Goal: Information Seeking & Learning: Learn about a topic

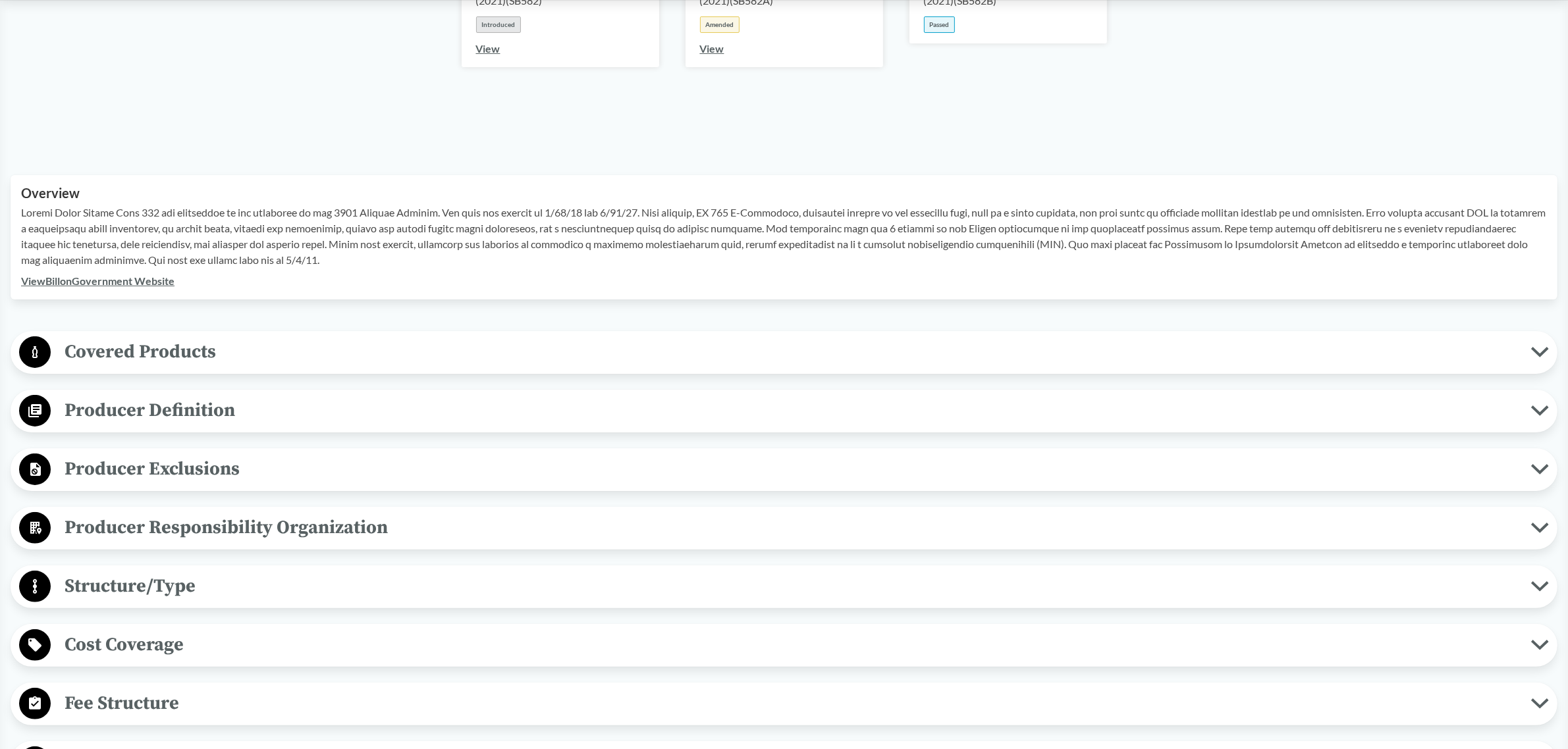
scroll to position [291, 0]
click at [232, 524] on span "Producer Responsibility Organization" at bounding box center [790, 527] width 1480 height 30
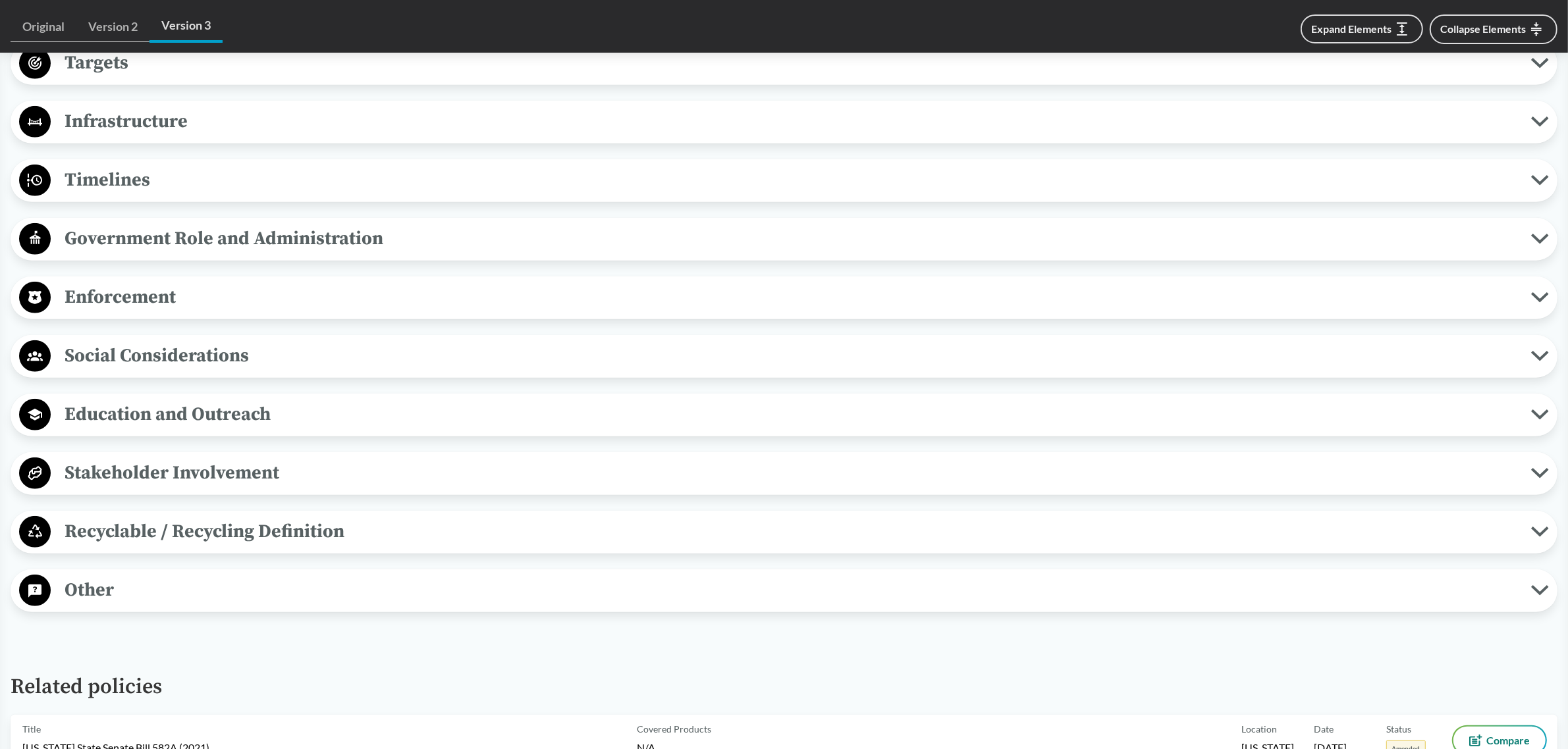
scroll to position [1114, 0]
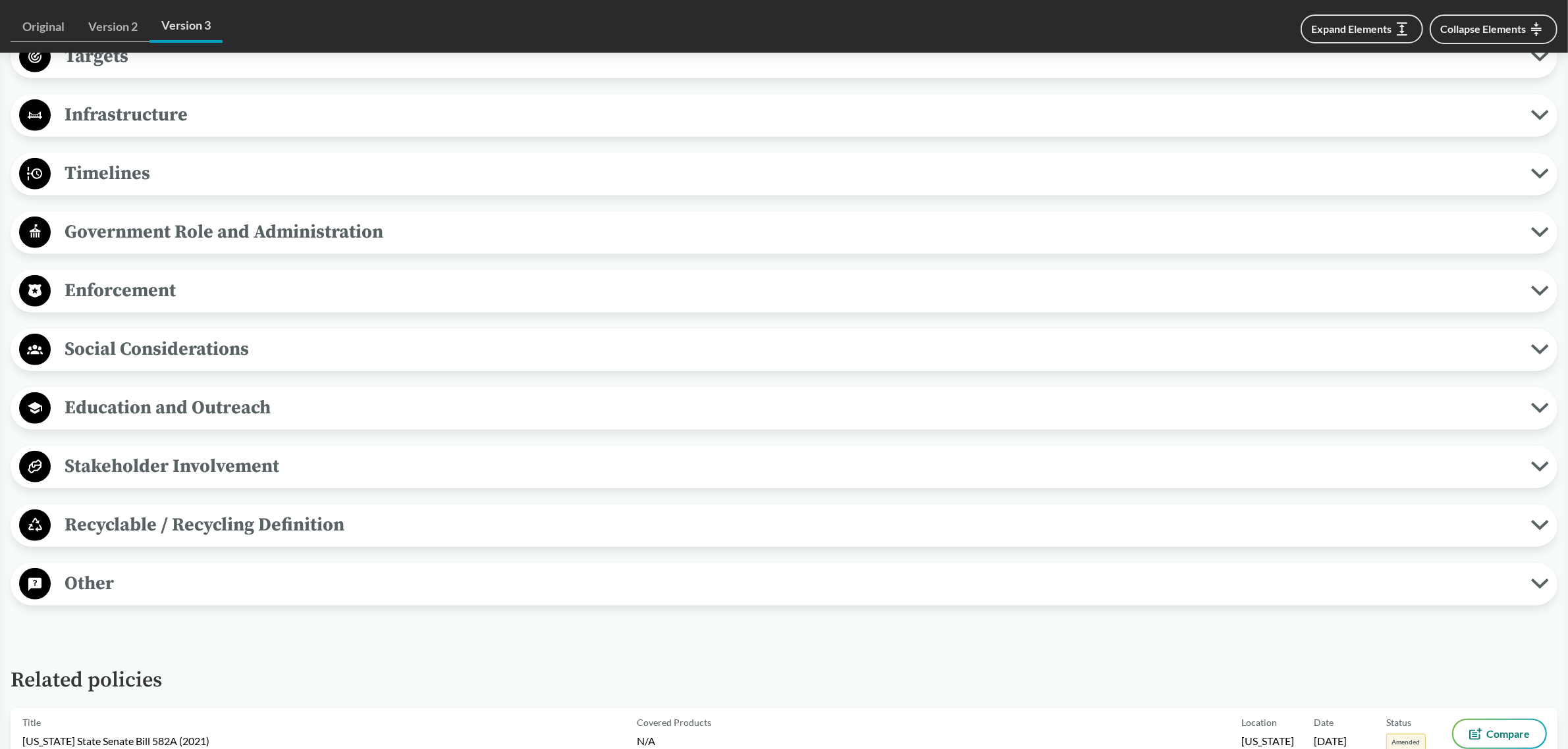
click at [400, 296] on span "Enforcement" at bounding box center [790, 291] width 1480 height 30
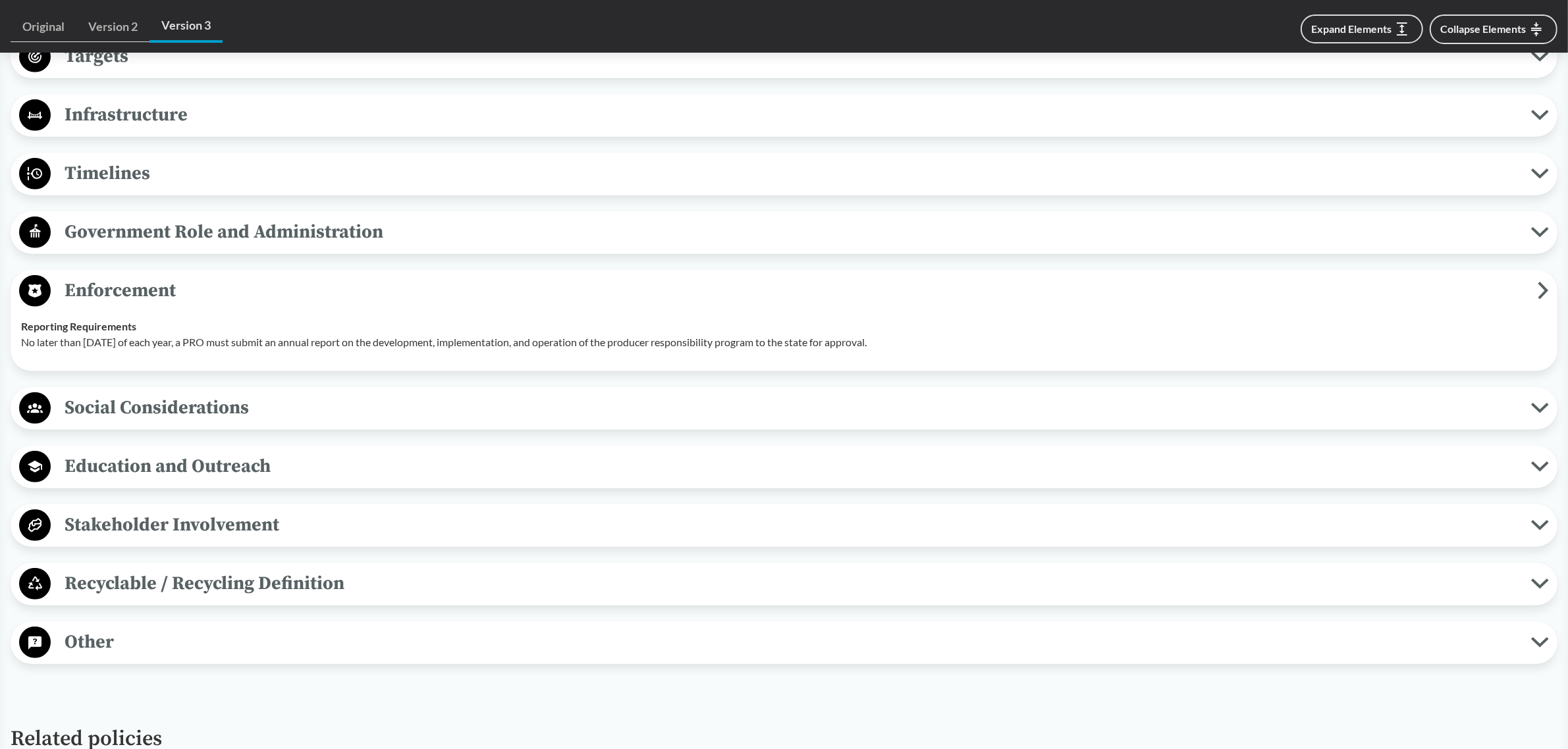
click at [400, 296] on span "Enforcement" at bounding box center [793, 291] width 1487 height 30
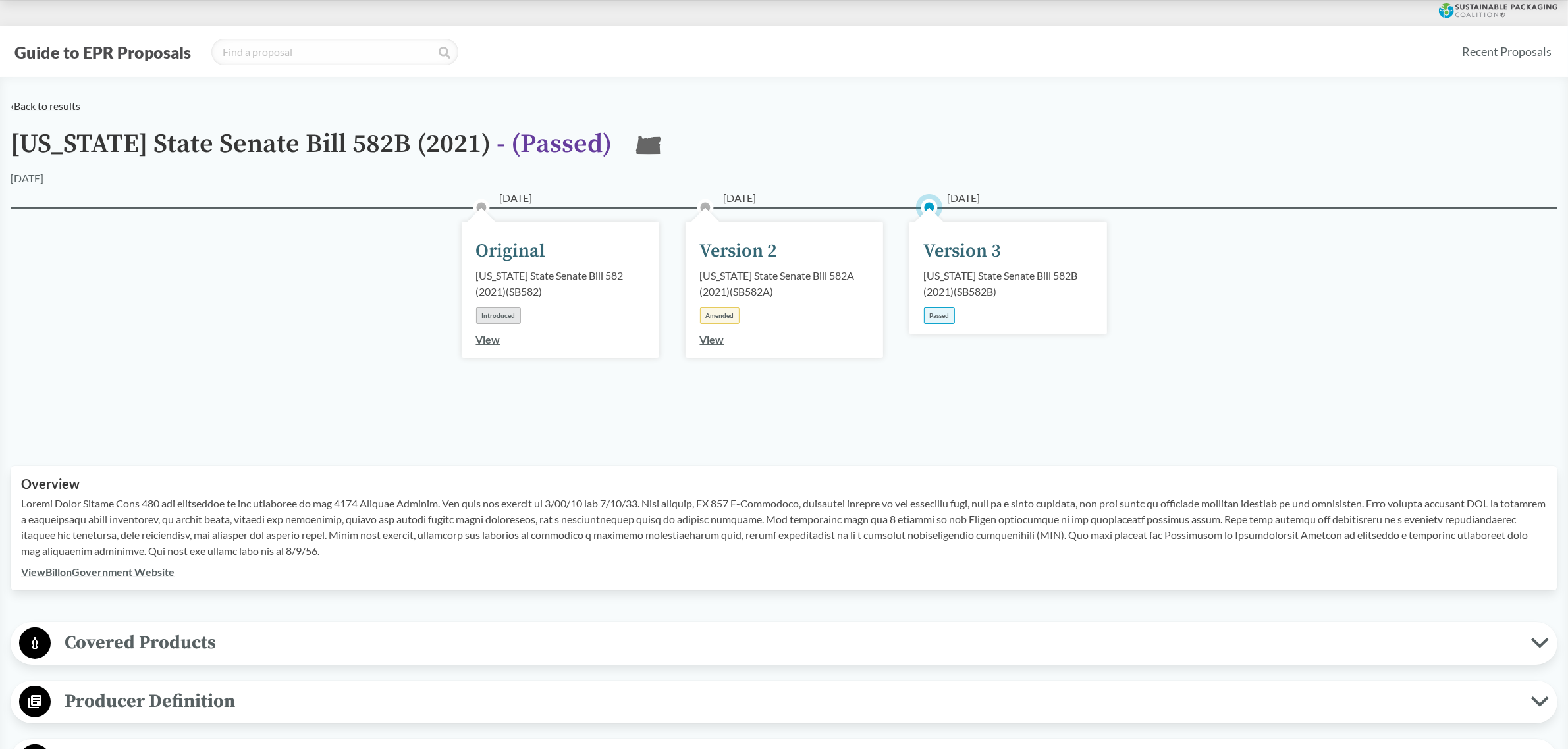
click at [70, 106] on link "‹ Back to results" at bounding box center [45, 106] width 70 height 13
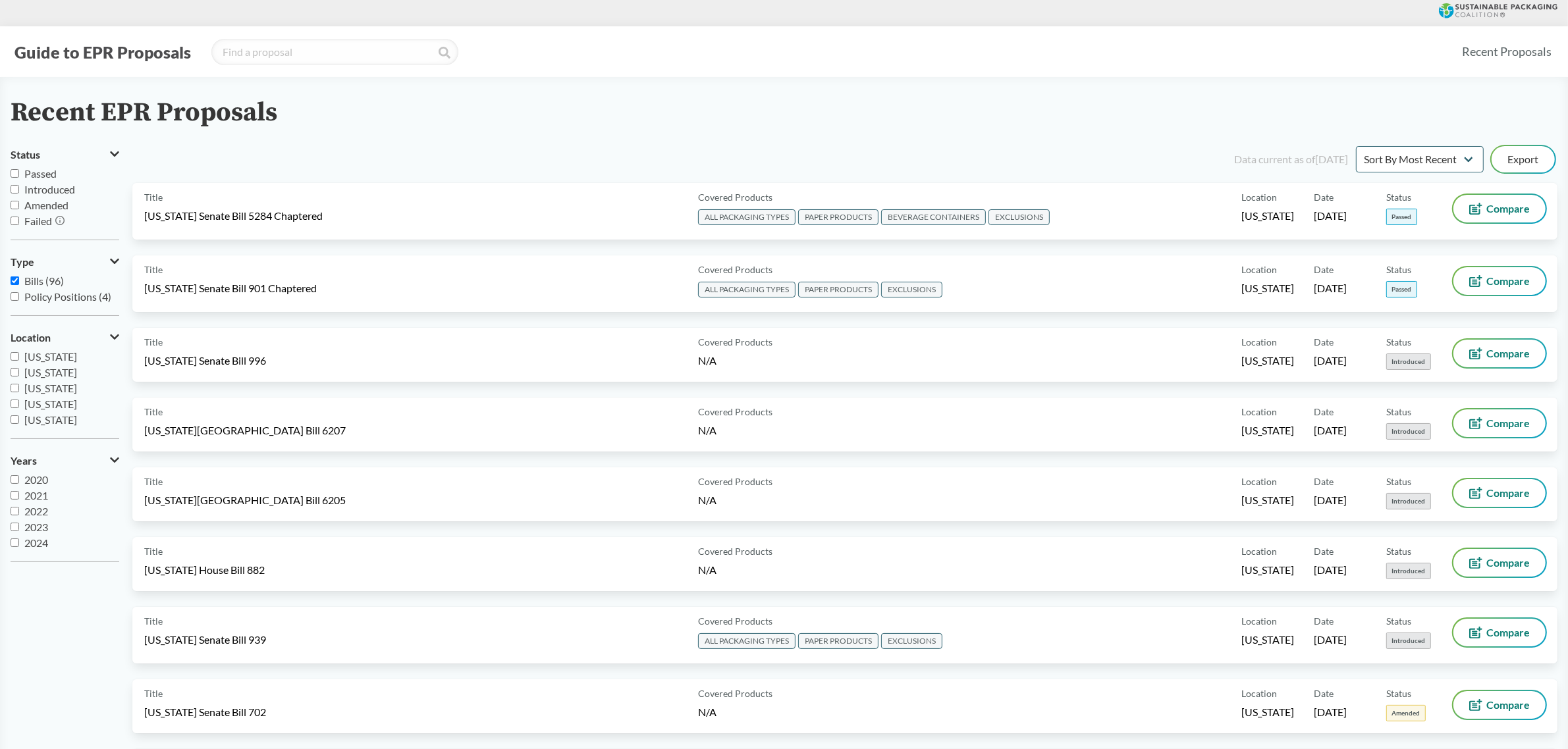
click at [14, 176] on input "Passed" at bounding box center [14, 173] width 9 height 9
checkbox input "true"
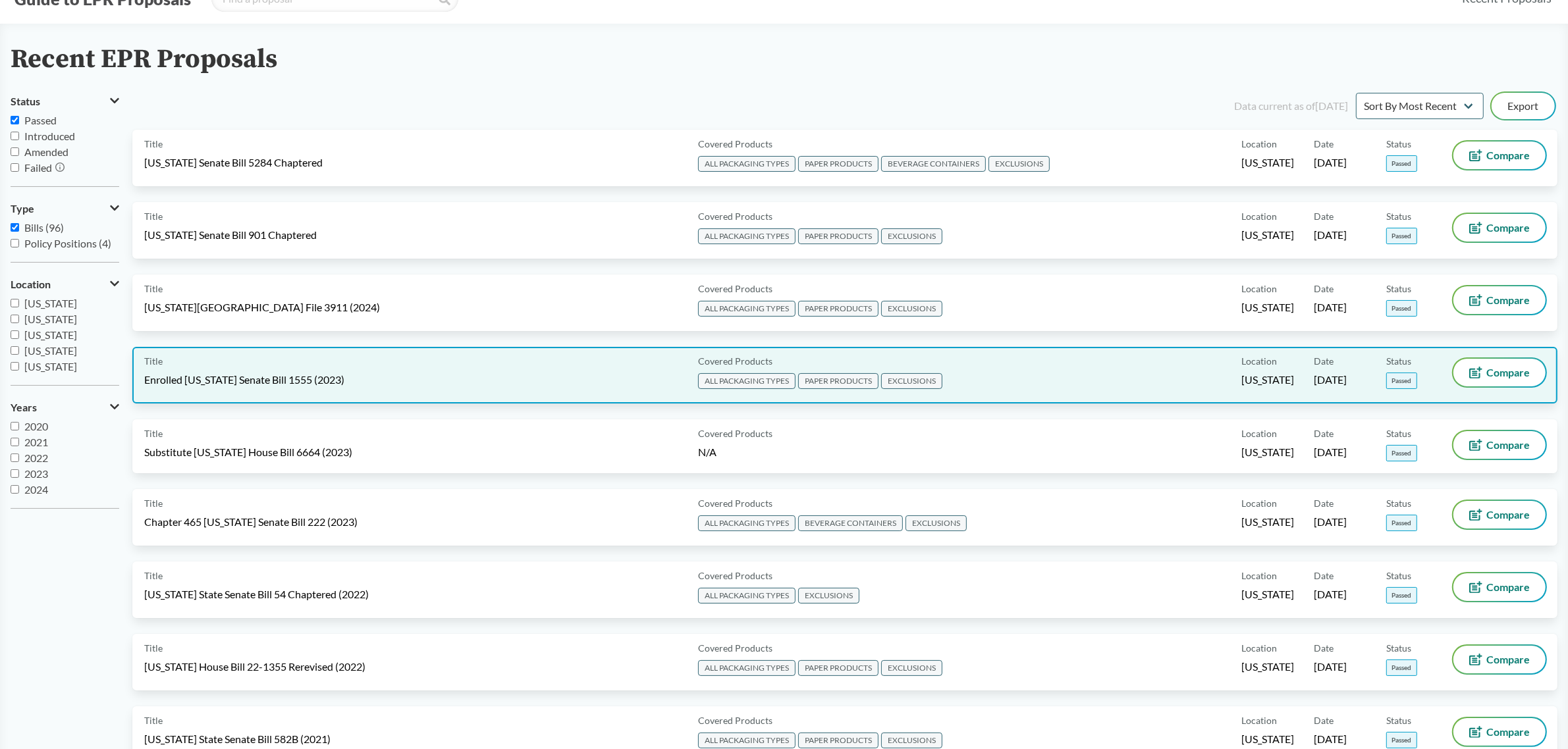
scroll to position [82, 0]
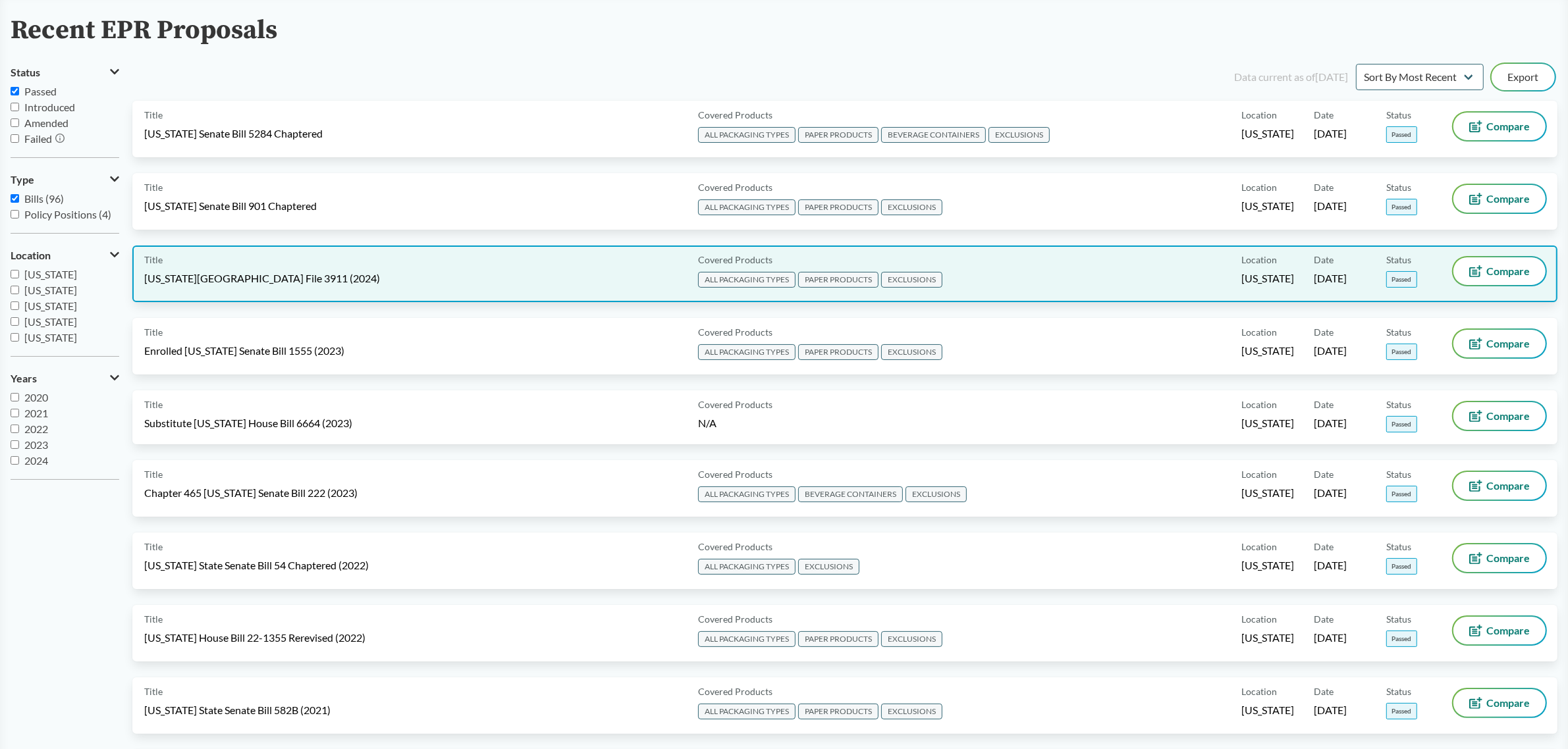
click at [393, 268] on div "Title [US_STATE][GEOGRAPHIC_DATA] File 3911 (2024)" at bounding box center [419, 274] width 549 height 33
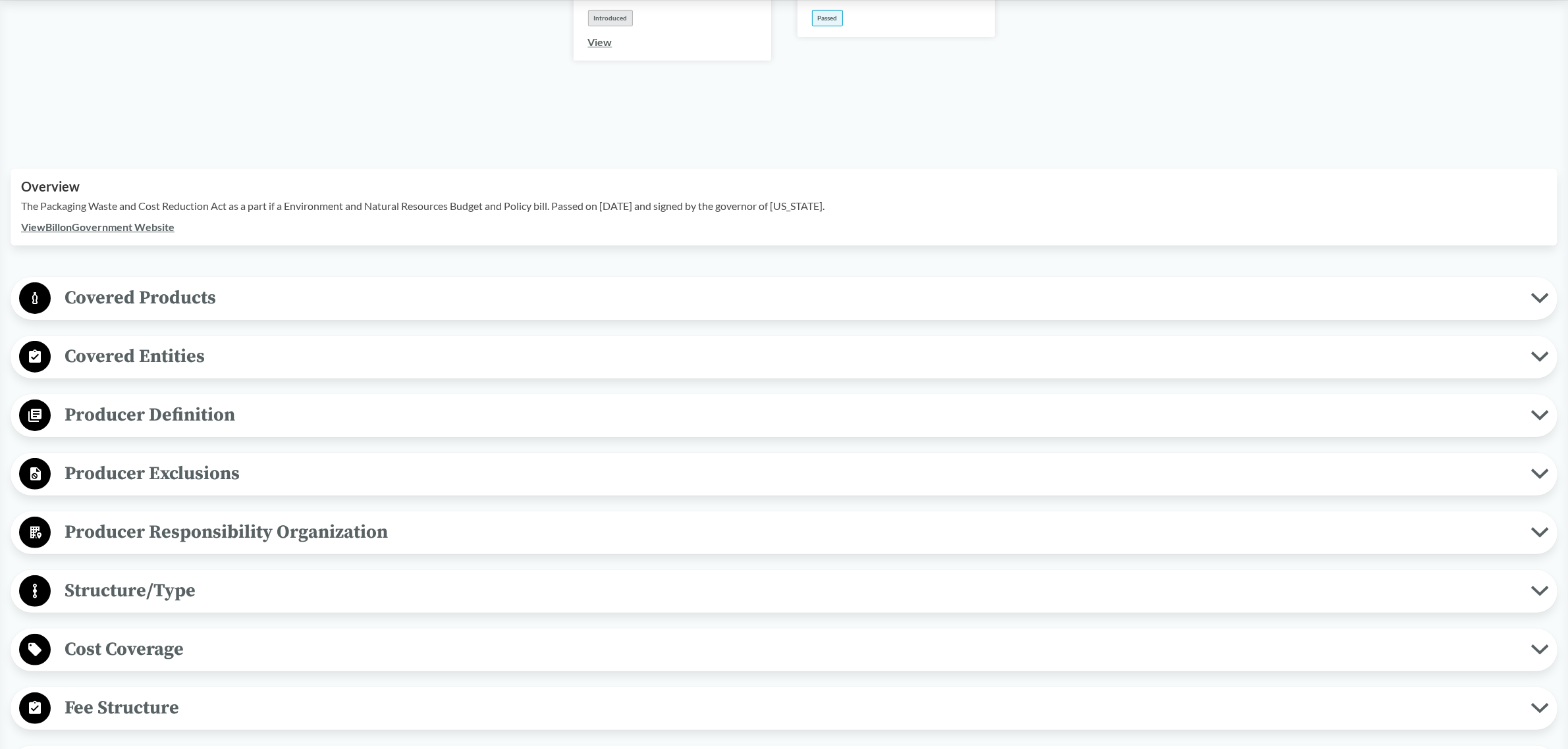
scroll to position [412, 0]
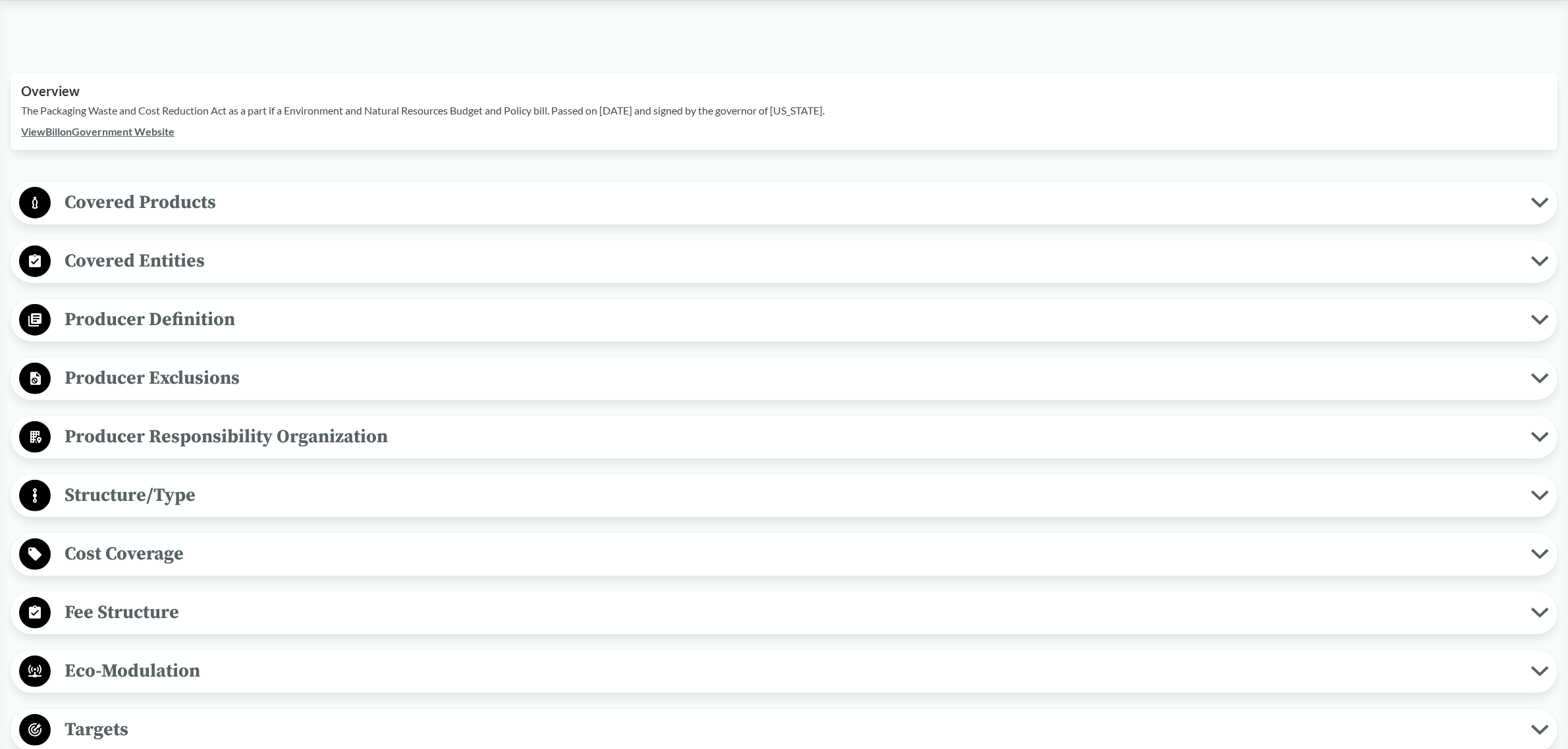
drag, startPoint x: 321, startPoint y: 419, endPoint x: 320, endPoint y: 412, distance: 7.1
click at [321, 422] on span "Producer Responsibility Organization" at bounding box center [790, 437] width 1480 height 30
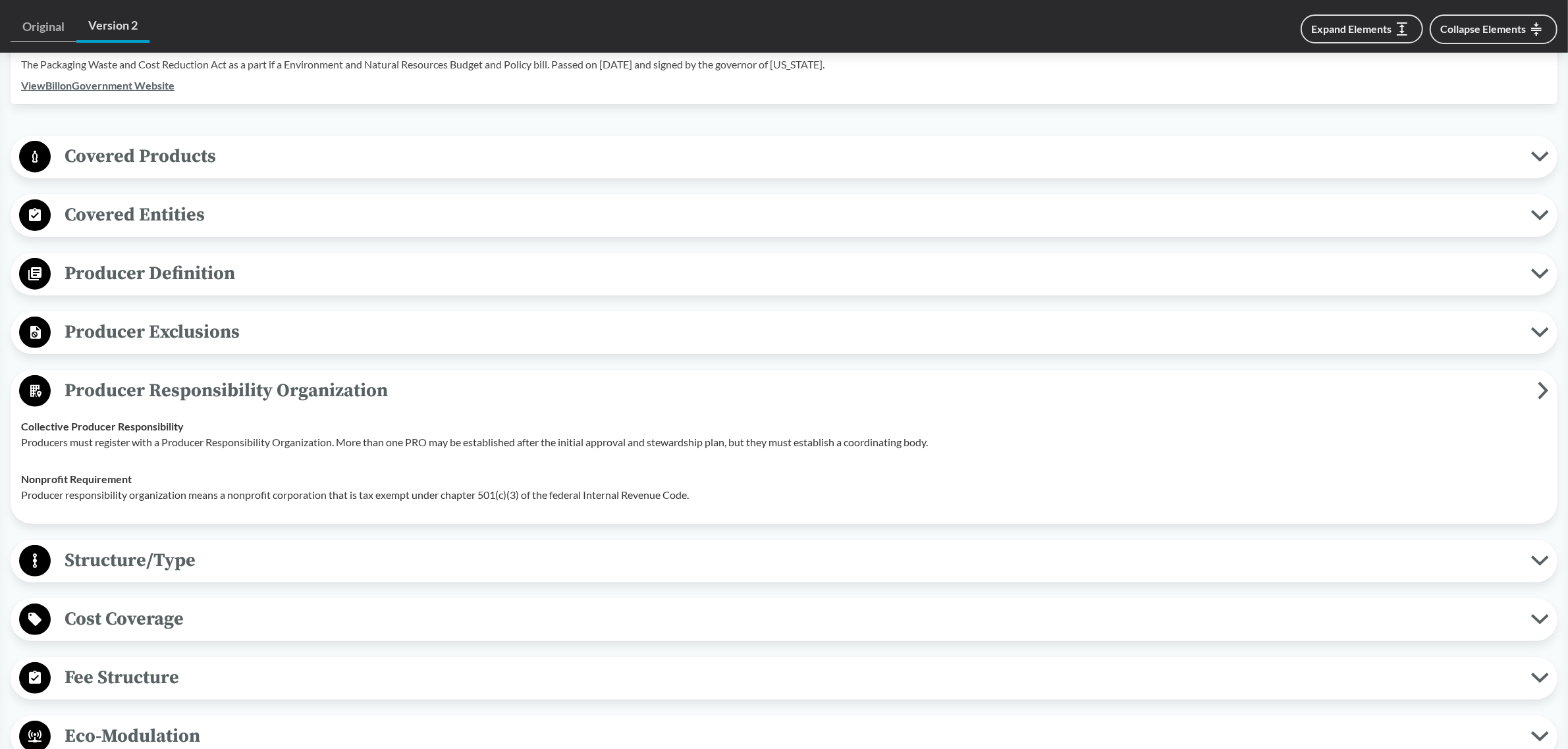
scroll to position [494, 0]
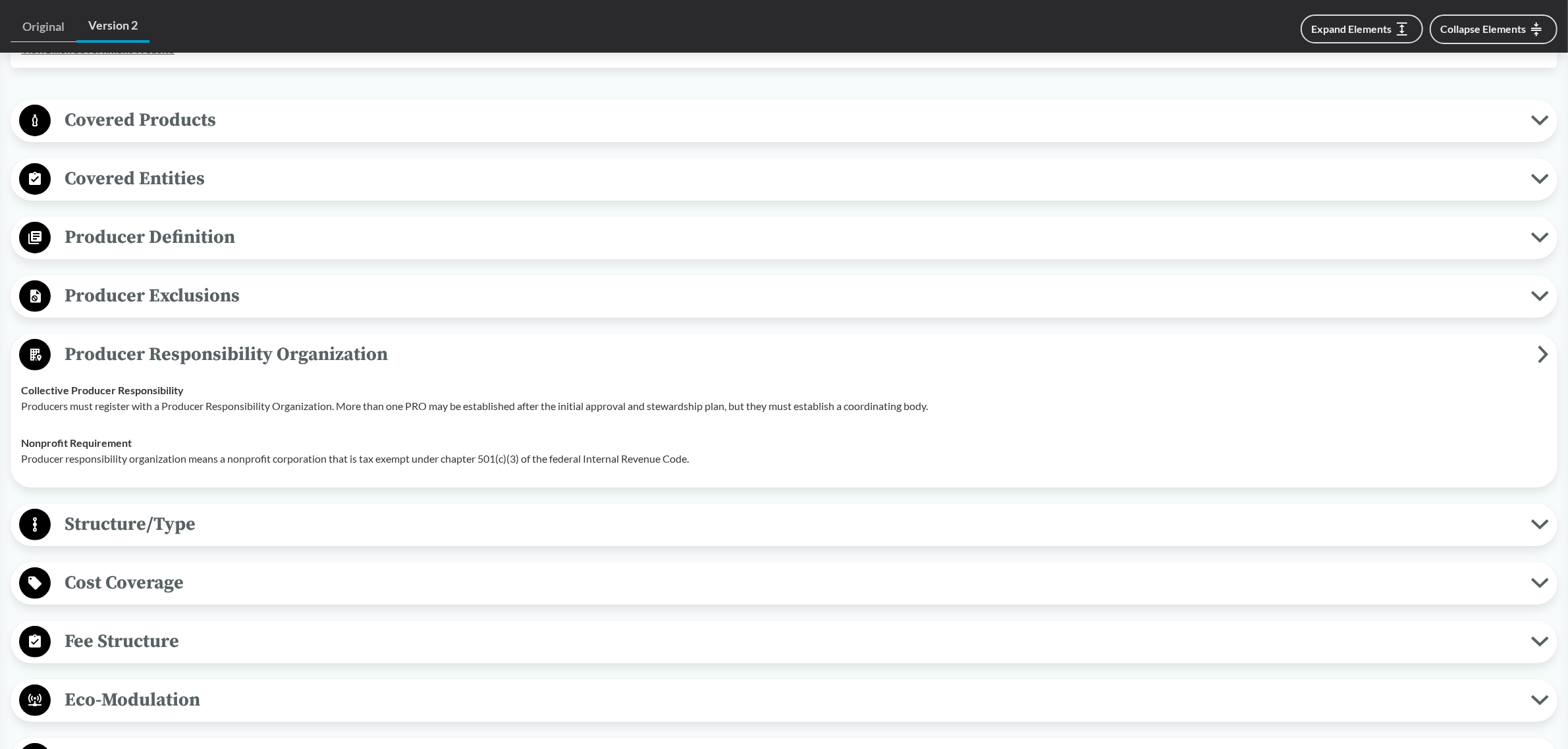
click at [168, 627] on span "Fee Structure" at bounding box center [790, 642] width 1480 height 30
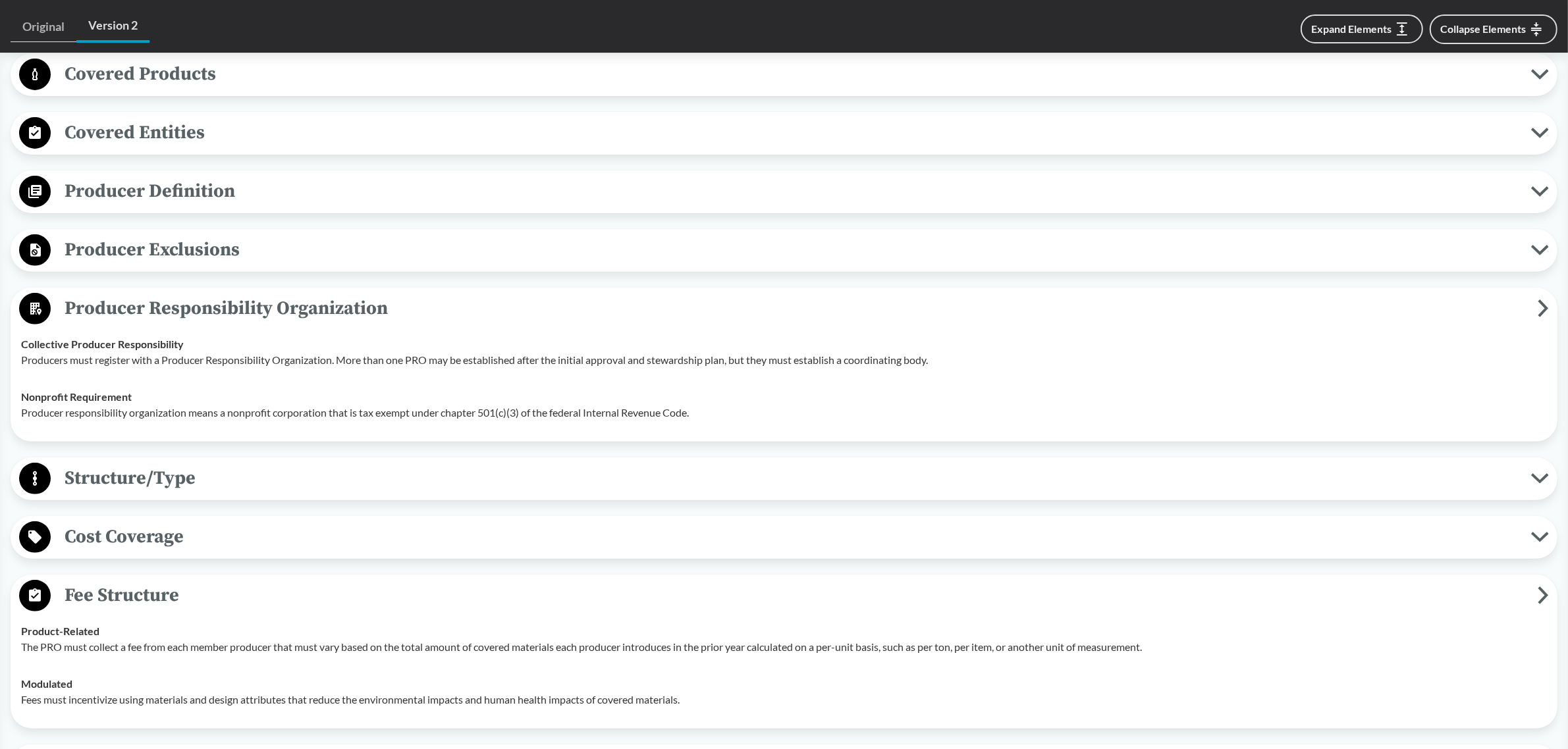
scroll to position [576, 0]
